Goal: Find specific page/section: Find specific page/section

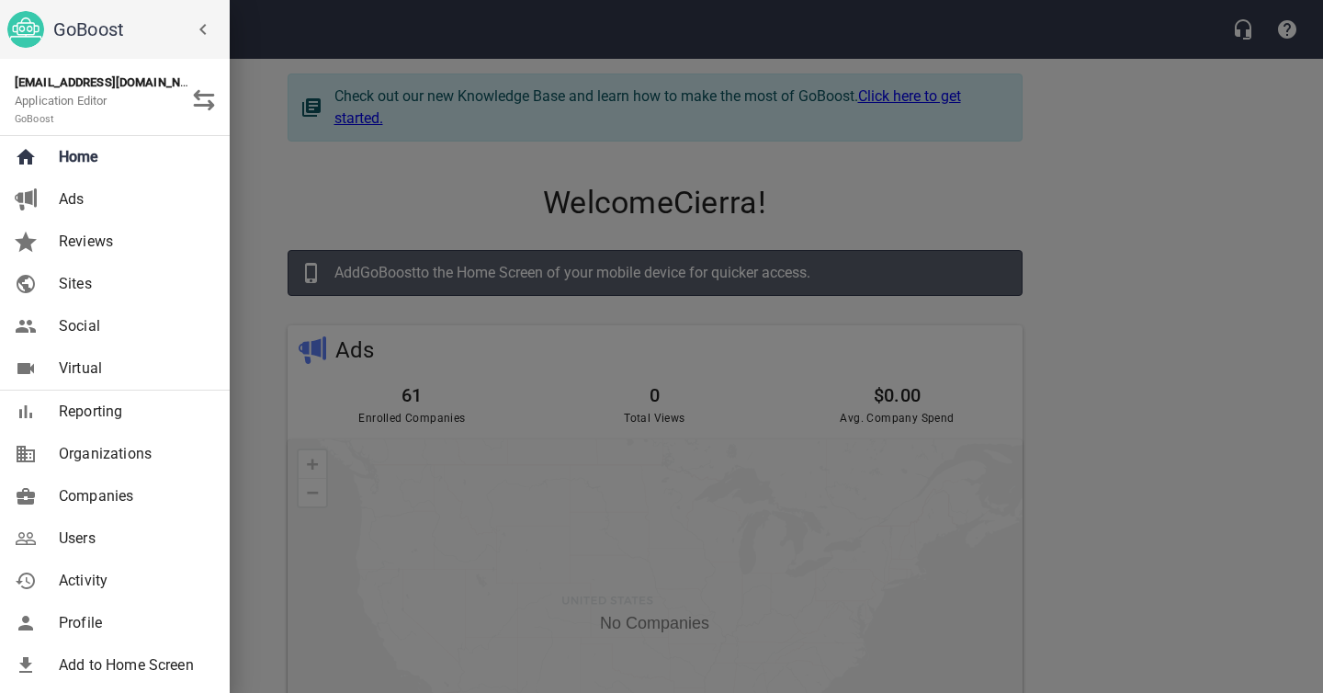
click at [90, 531] on span "Users" at bounding box center [133, 538] width 149 height 22
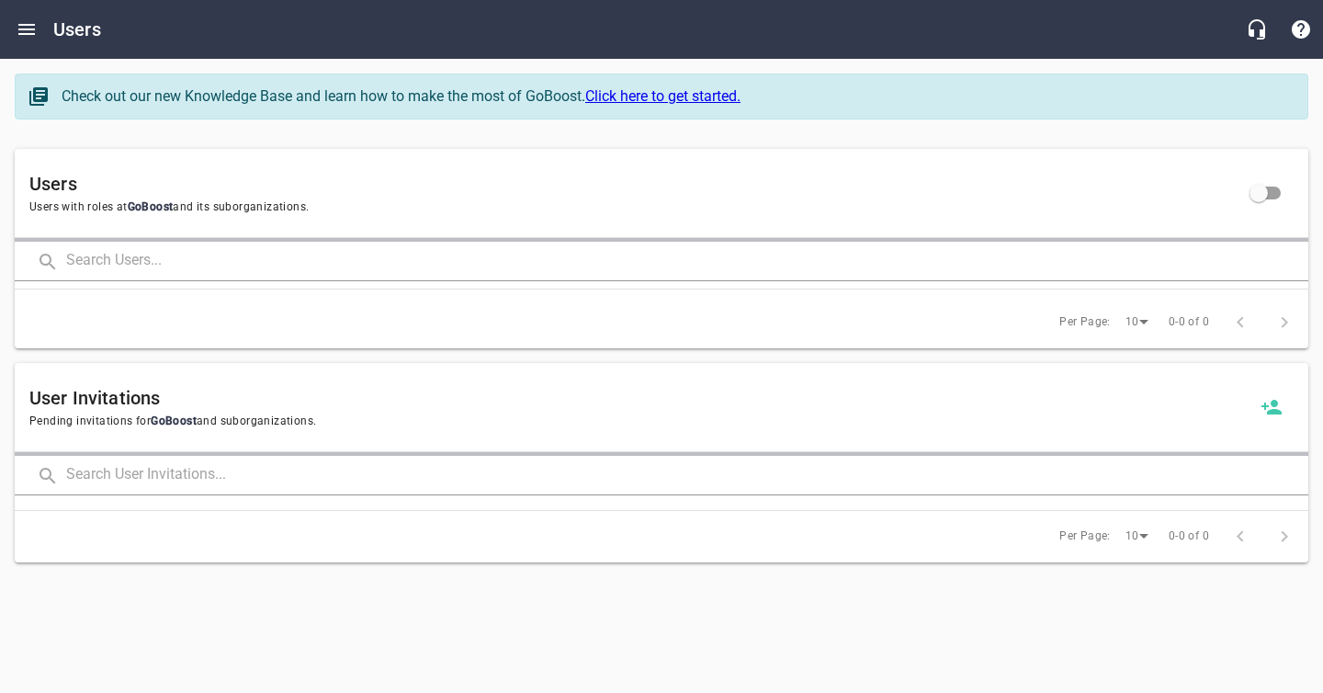
click at [176, 258] on input "text" at bounding box center [687, 262] width 1242 height 40
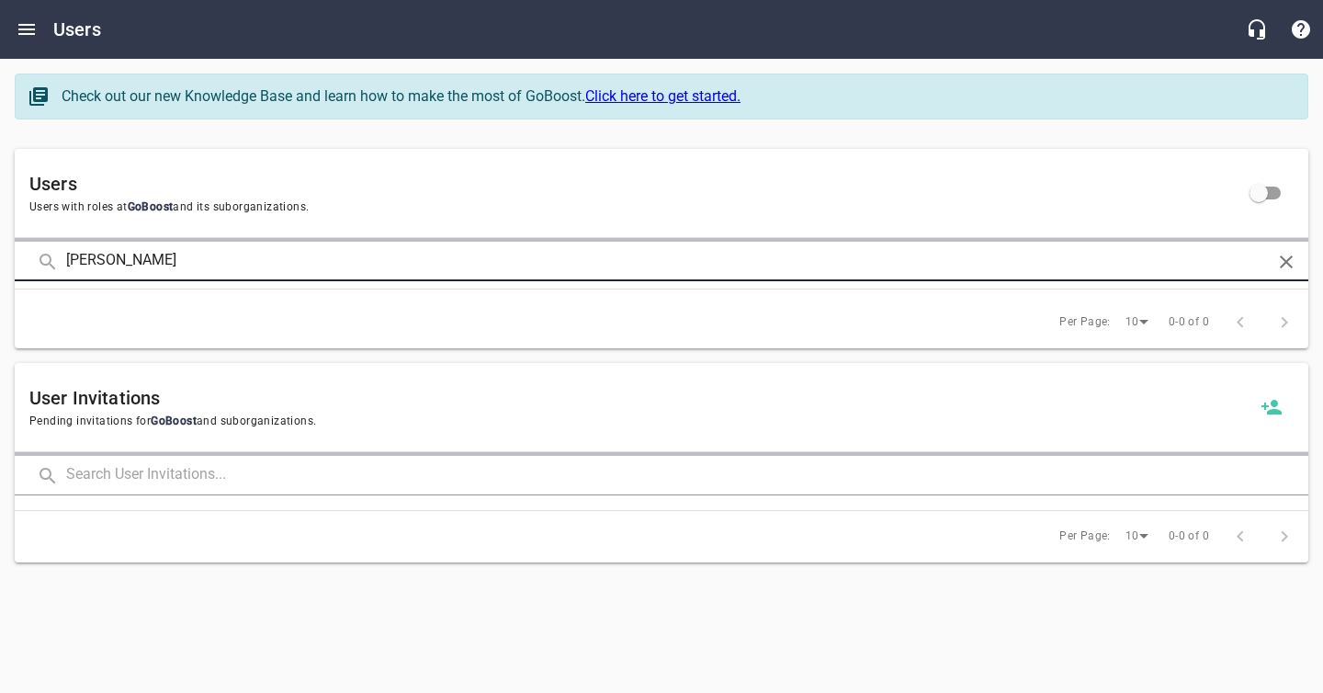
type input "[PERSON_NAME]"
click button at bounding box center [0, 0] width 0 height 0
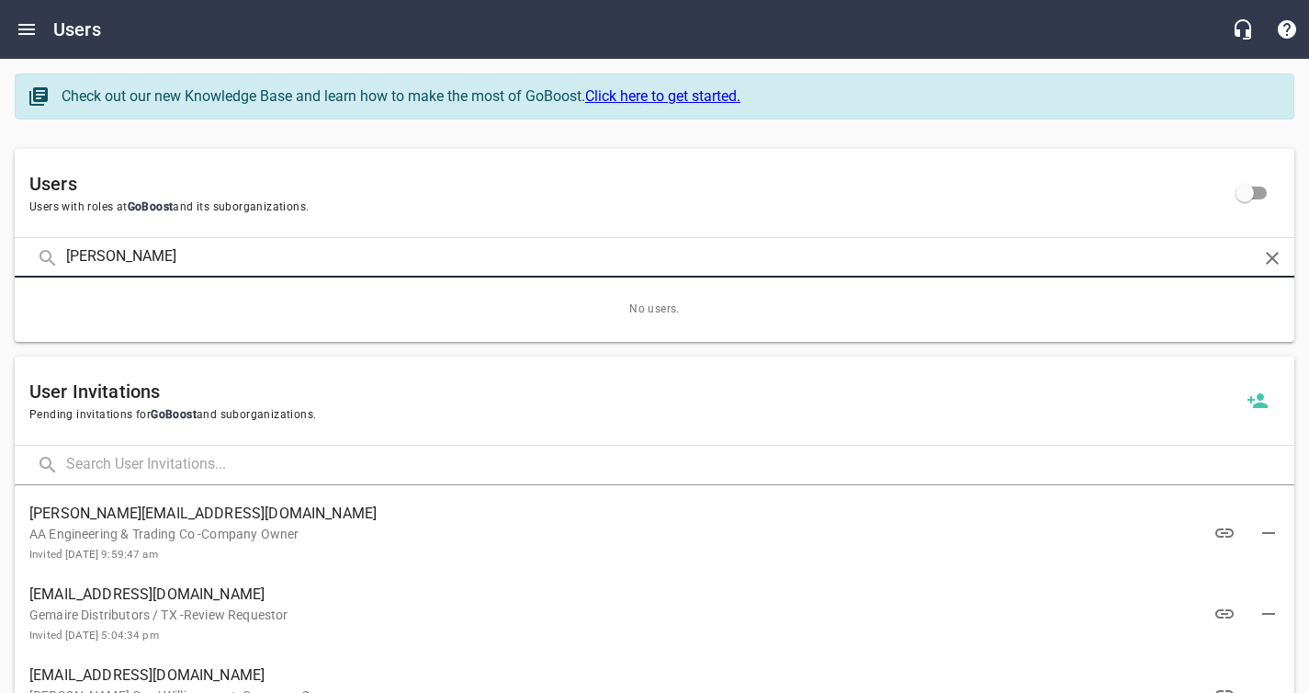
click button at bounding box center [0, 0] width 0 height 0
